Goal: Information Seeking & Learning: Learn about a topic

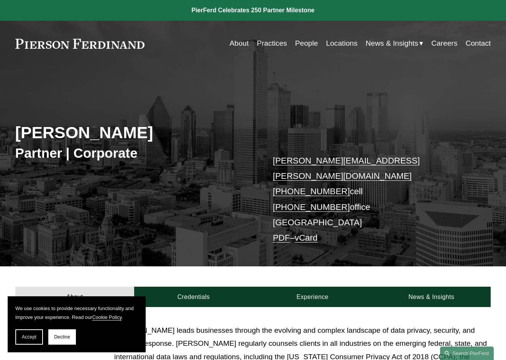
click at [275, 42] on link "Practices" at bounding box center [272, 43] width 30 height 15
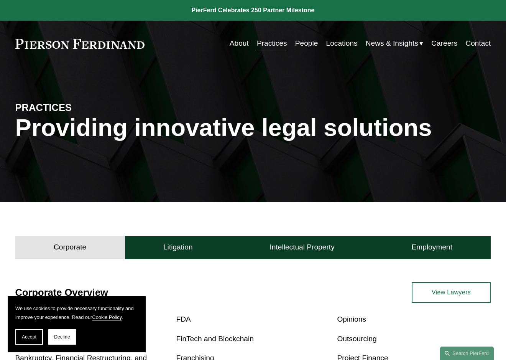
click at [306, 44] on link "People" at bounding box center [306, 43] width 23 height 15
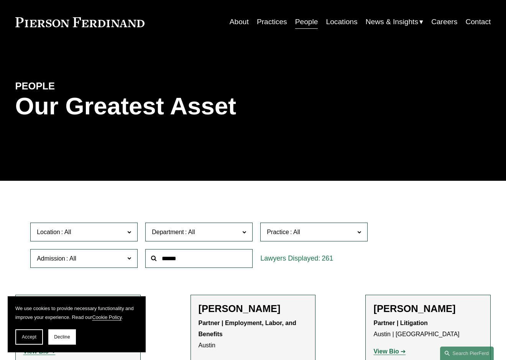
scroll to position [30, 0]
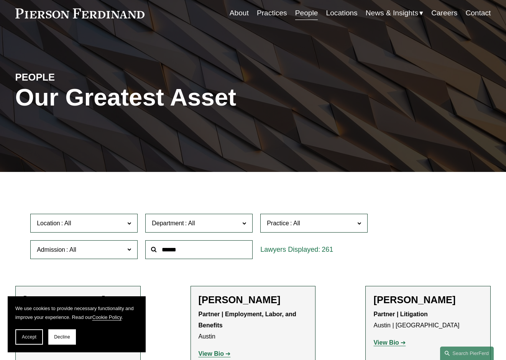
click at [201, 255] on input "text" at bounding box center [198, 249] width 107 height 19
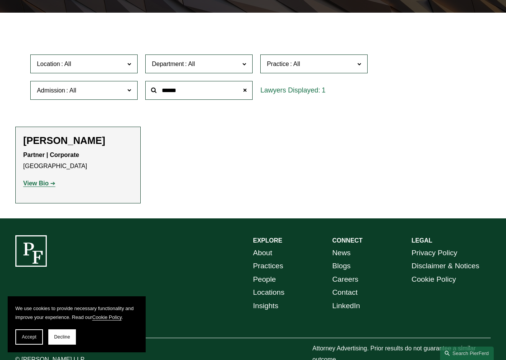
scroll to position [207, 0]
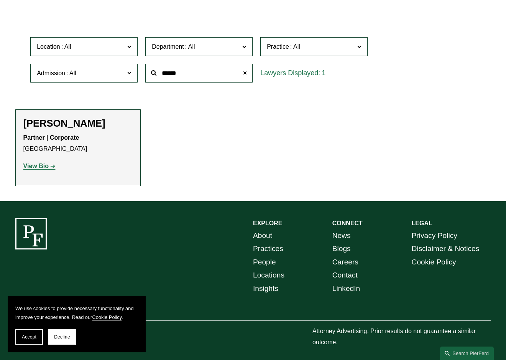
type input "******"
click at [97, 164] on p "View Bio" at bounding box center [77, 166] width 109 height 11
click at [44, 163] on strong "View Bio" at bounding box center [35, 166] width 25 height 7
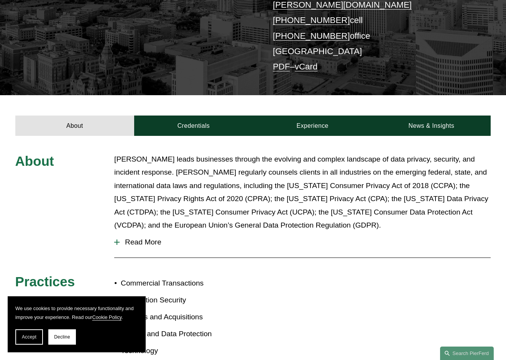
scroll to position [167, 0]
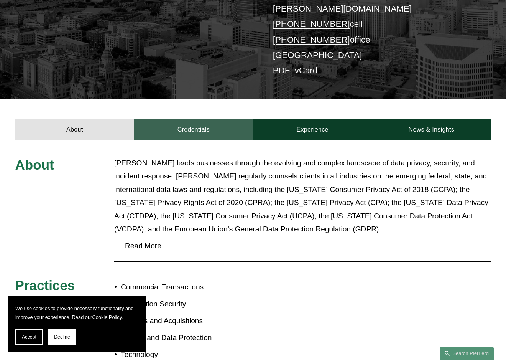
click at [188, 119] on link "Credentials" at bounding box center [193, 129] width 119 height 20
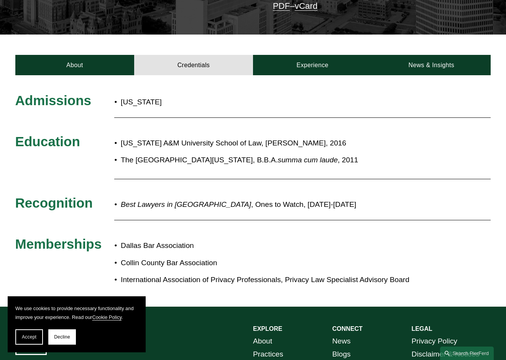
scroll to position [231, 0]
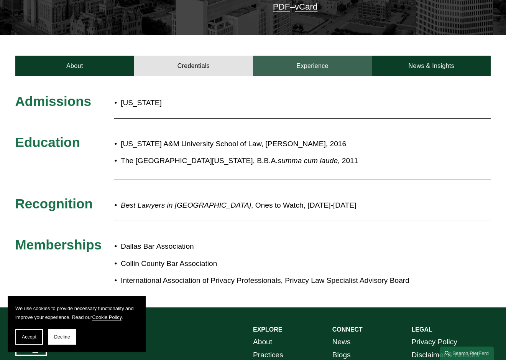
click at [313, 56] on link "Experience" at bounding box center [312, 66] width 119 height 20
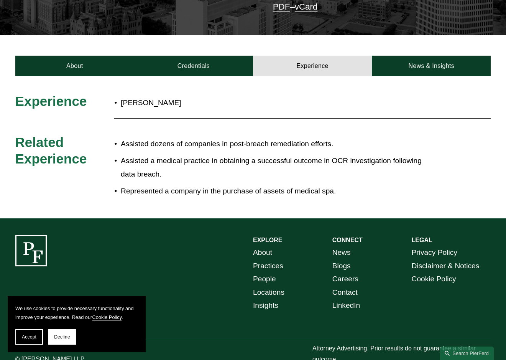
scroll to position [235, 0]
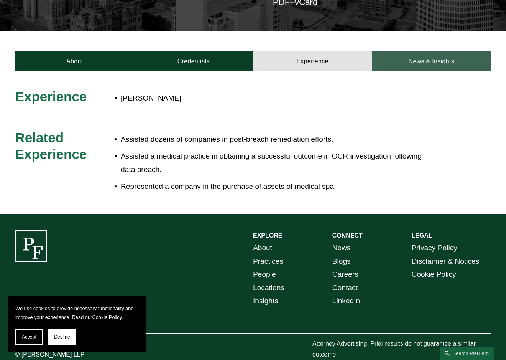
click at [417, 51] on link "News & Insights" at bounding box center [431, 61] width 119 height 20
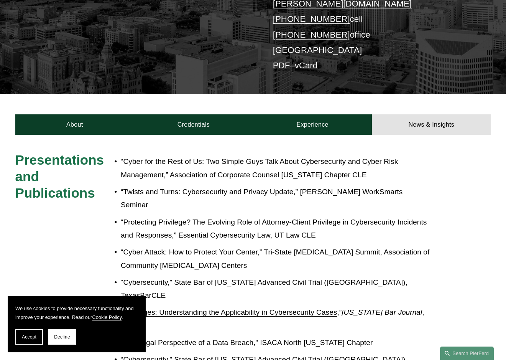
scroll to position [152, 0]
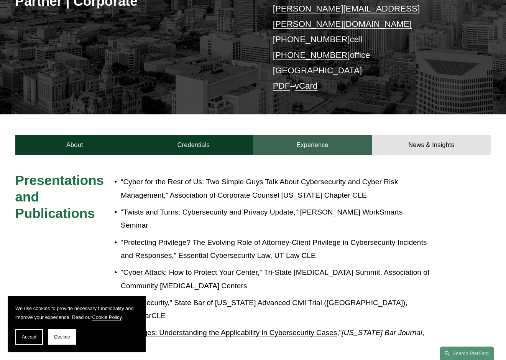
click at [309, 135] on link "Experience" at bounding box center [312, 145] width 119 height 20
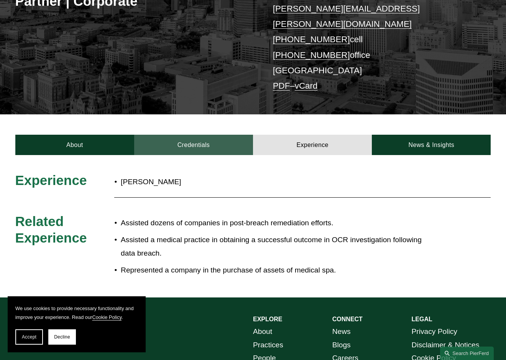
click at [178, 135] on link "Credentials" at bounding box center [193, 145] width 119 height 20
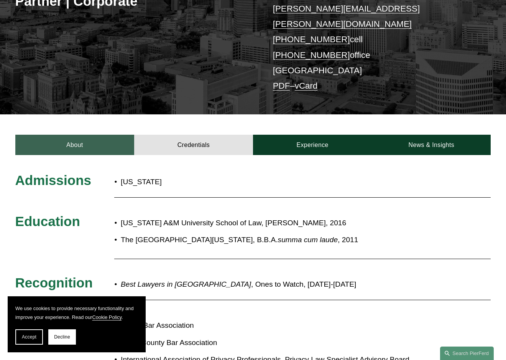
click at [95, 135] on link "About" at bounding box center [74, 145] width 119 height 20
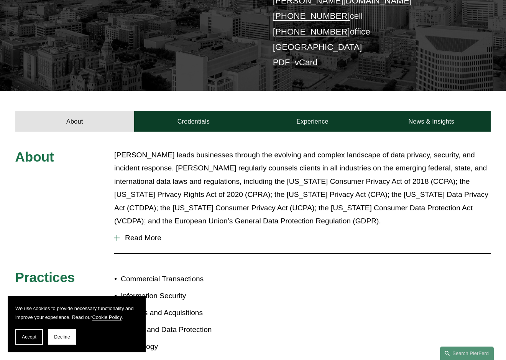
scroll to position [178, 0]
